Goal: Information Seeking & Learning: Learn about a topic

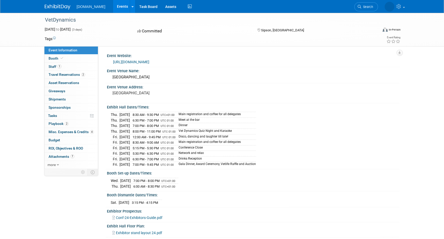
click at [113, 8] on link "Events" at bounding box center [122, 6] width 19 height 13
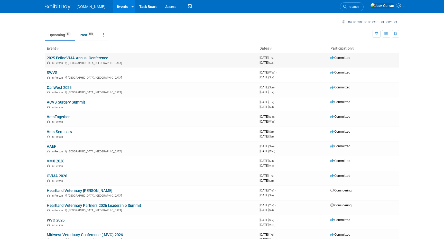
click at [98, 58] on link "2025 FelineVMA Annual Conference" at bounding box center [77, 58] width 61 height 5
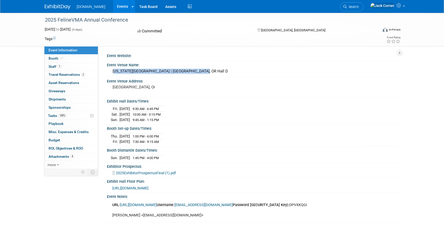
drag, startPoint x: 113, startPoint y: 71, endPoint x: 193, endPoint y: 71, distance: 80.5
click at [193, 71] on div "[US_STATE][GEOGRAPHIC_DATA] | [GEOGRAPHIC_DATA], OR Hall D" at bounding box center [253, 71] width 285 height 8
copy div "[US_STATE][GEOGRAPHIC_DATA] | [GEOGRAPHIC_DATA], OR Hall D"
drag, startPoint x: 45, startPoint y: 18, endPoint x: 132, endPoint y: 24, distance: 87.3
click at [132, 24] on div "2025 FelineVMA Annual Conference" at bounding box center [206, 19] width 327 height 9
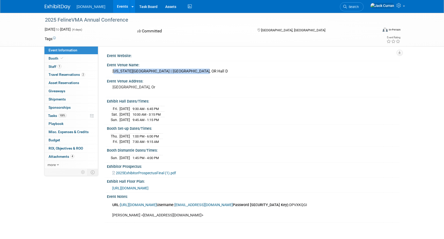
copy div "2025 FelineVMA Annual Conference"
drag, startPoint x: 113, startPoint y: 108, endPoint x: 172, endPoint y: 120, distance: 59.6
click at [165, 120] on tbody "[DATE] 9:30 AM - 6:45 PM [DATE] 10:00 AM - 3:15 PM [DATE] 9:45 AM - 1:15 PM" at bounding box center [138, 114] width 54 height 16
copy tbody "[DATE] 9:30 AM - 6:45 PM [DATE] 10:00 AM - 3:15 PM [DATE] 9:45 AM - 1:15 PM"
click at [66, 59] on link "Booth" at bounding box center [70, 59] width 53 height 8
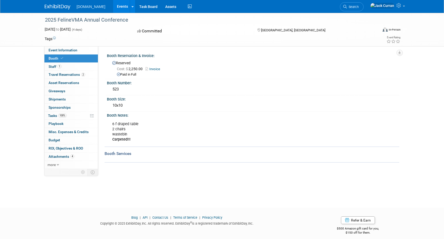
drag, startPoint x: 113, startPoint y: 89, endPoint x: 161, endPoint y: 89, distance: 48.3
click at [161, 89] on div "523" at bounding box center [253, 89] width 285 height 8
copy div "523"
click at [67, 50] on span "Event Information" at bounding box center [63, 50] width 29 height 4
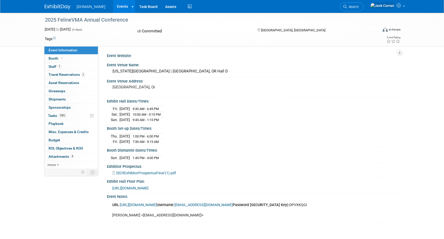
click at [149, 188] on span "[URL][DOMAIN_NAME]" at bounding box center [130, 188] width 36 height 4
click at [64, 59] on link "Booth" at bounding box center [70, 59] width 53 height 8
